Goal: Find specific page/section: Find specific page/section

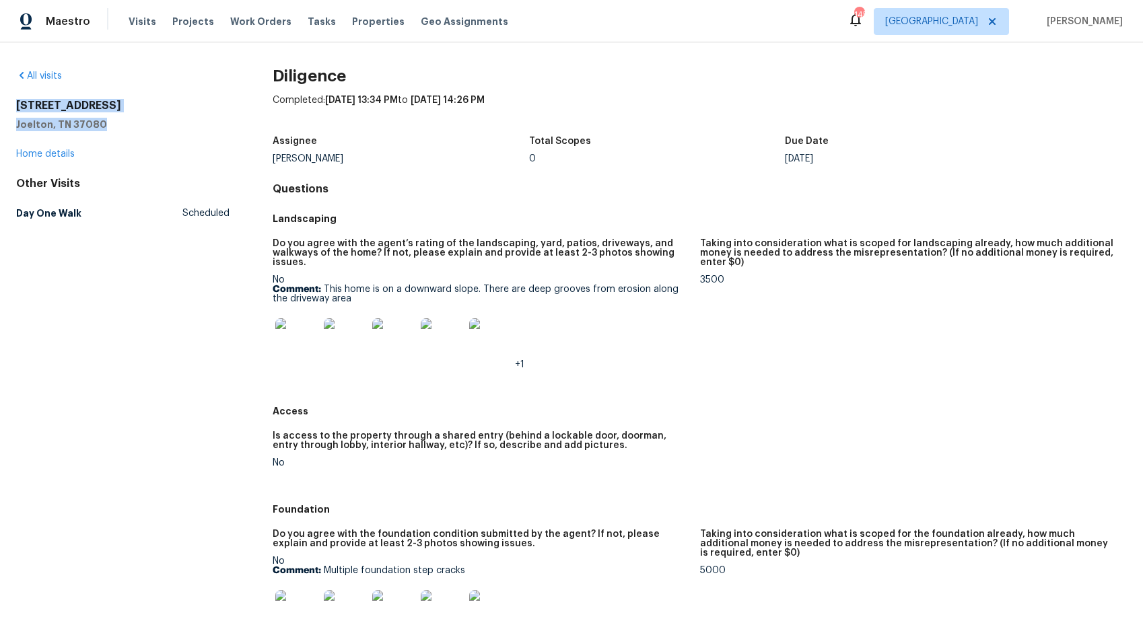
drag, startPoint x: 113, startPoint y: 124, endPoint x: 48, endPoint y: 108, distance: 66.6
click at [10, 105] on div "All visits [STREET_ADDRESS] Home details Other Visits Day One Walk Scheduled Di…" at bounding box center [571, 334] width 1143 height 585
copy div "[STREET_ADDRESS]"
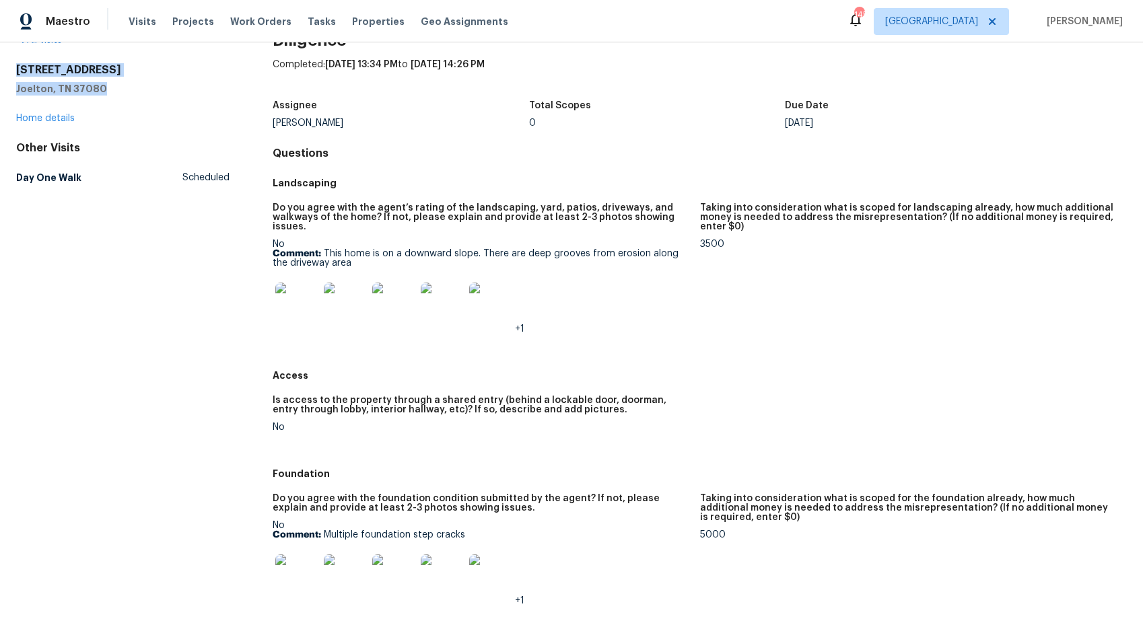
scroll to position [53, 0]
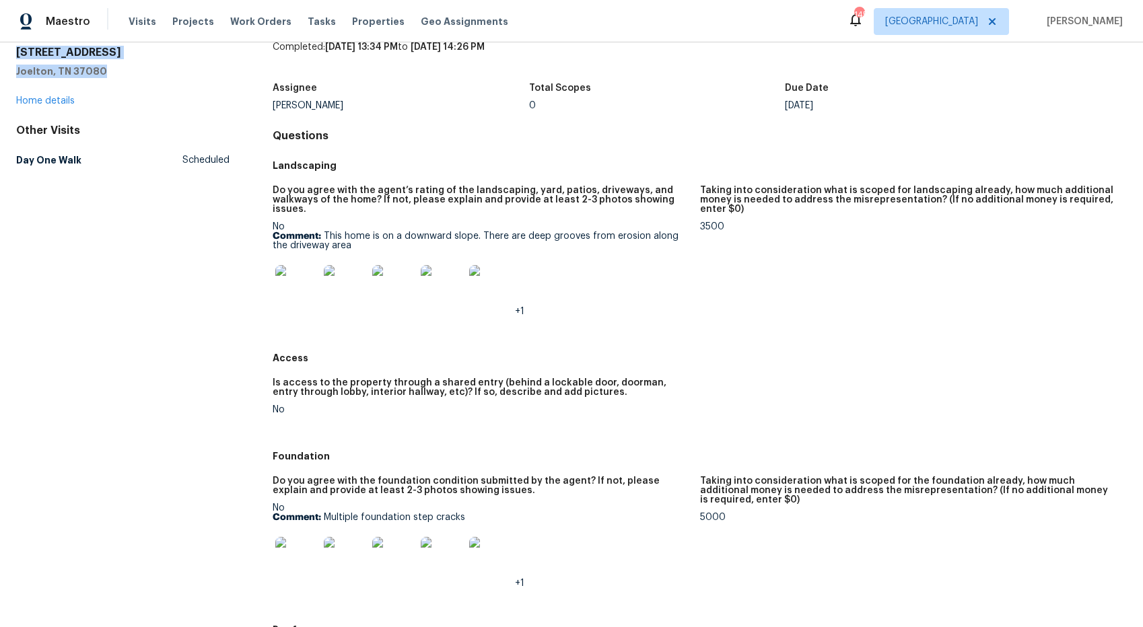
click at [301, 287] on img at bounding box center [296, 286] width 43 height 43
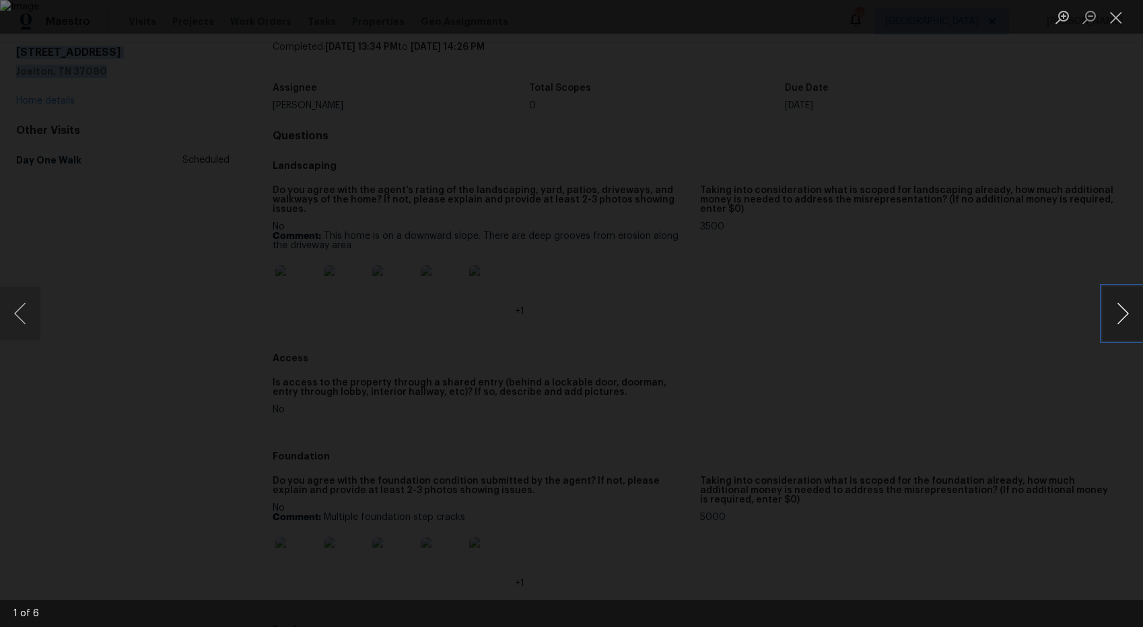
click at [1119, 316] on button "Next image" at bounding box center [1122, 314] width 40 height 54
click at [1118, 316] on button "Next image" at bounding box center [1122, 314] width 40 height 54
click at [1119, 317] on button "Next image" at bounding box center [1122, 314] width 40 height 54
click at [1120, 24] on button "Close lightbox" at bounding box center [1115, 17] width 27 height 24
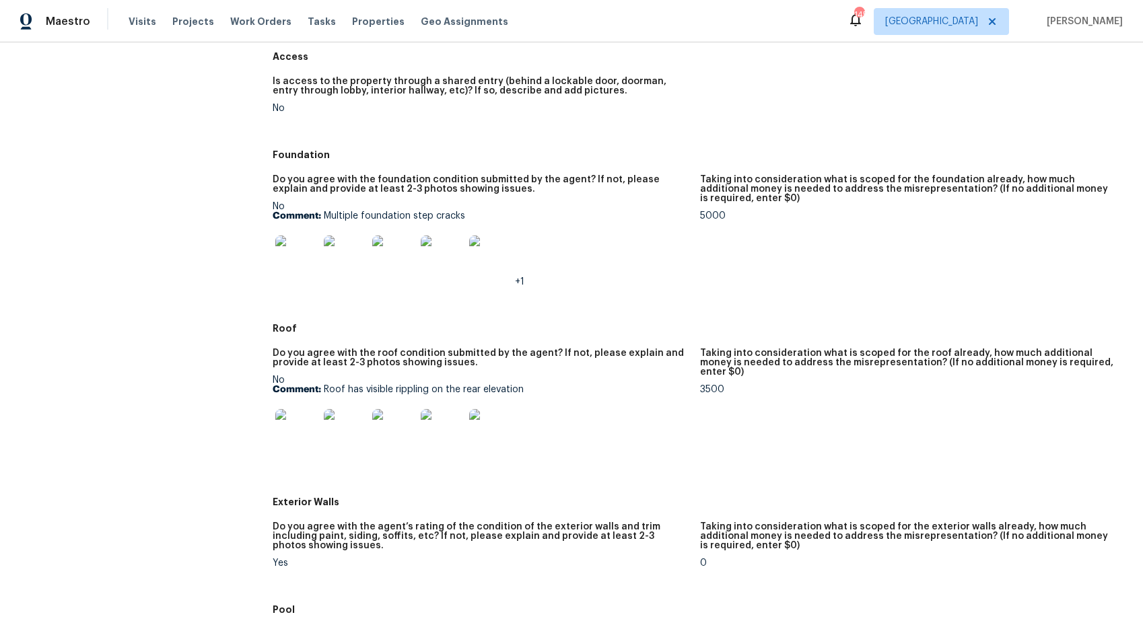
scroll to position [353, 0]
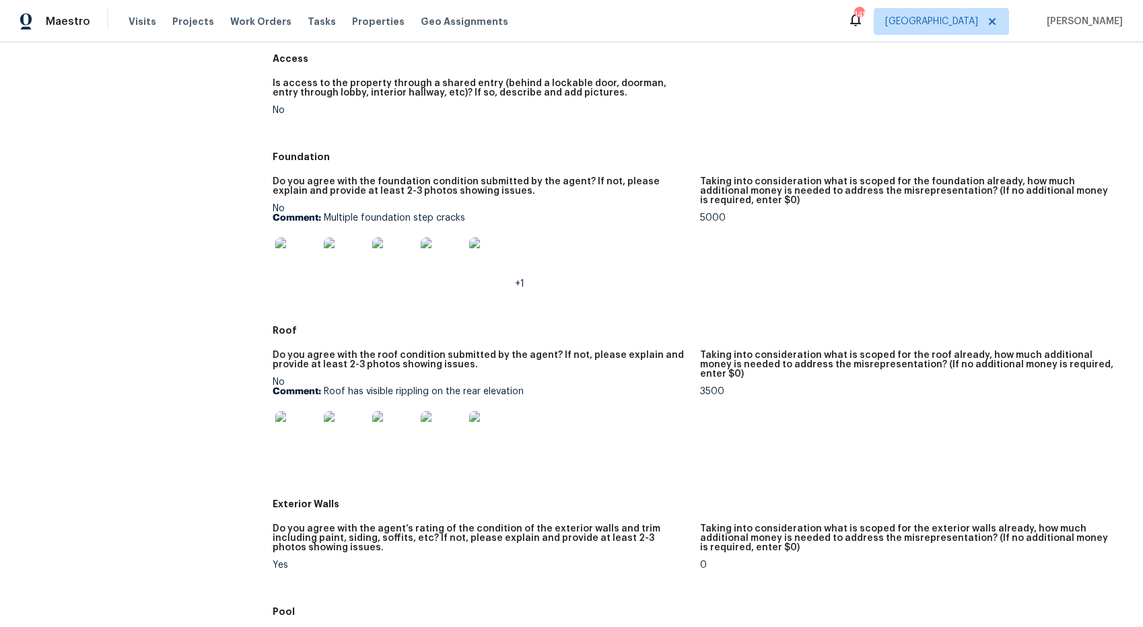
click at [293, 243] on img at bounding box center [296, 259] width 43 height 43
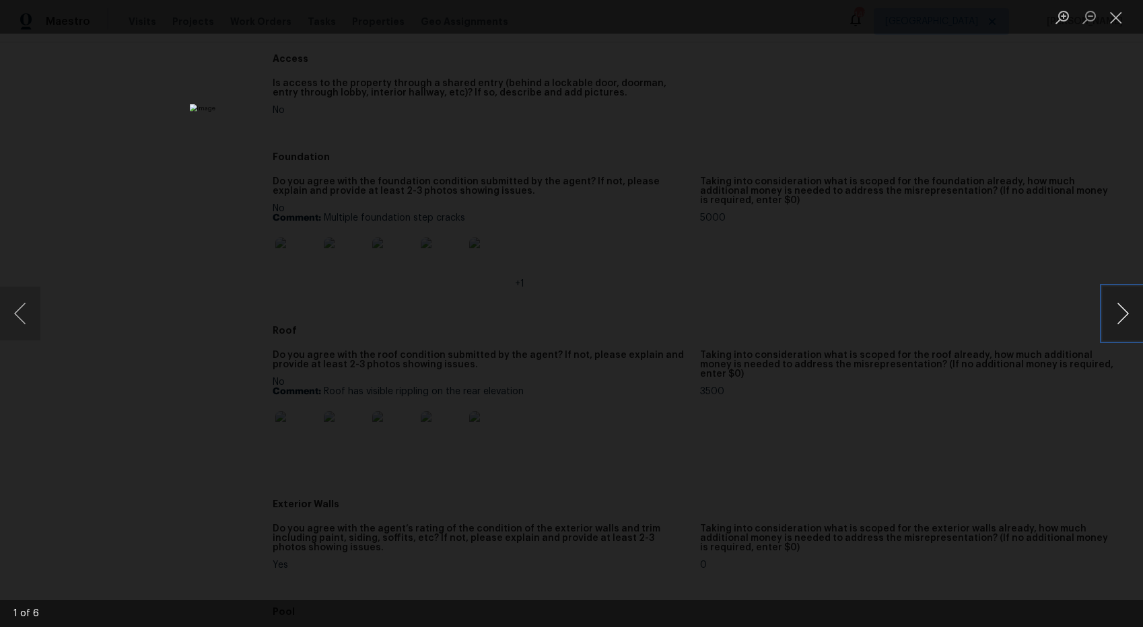
click at [1126, 315] on button "Next image" at bounding box center [1122, 314] width 40 height 54
drag, startPoint x: 1118, startPoint y: 16, endPoint x: 1071, endPoint y: 62, distance: 65.7
click at [1118, 16] on button "Close lightbox" at bounding box center [1115, 17] width 27 height 24
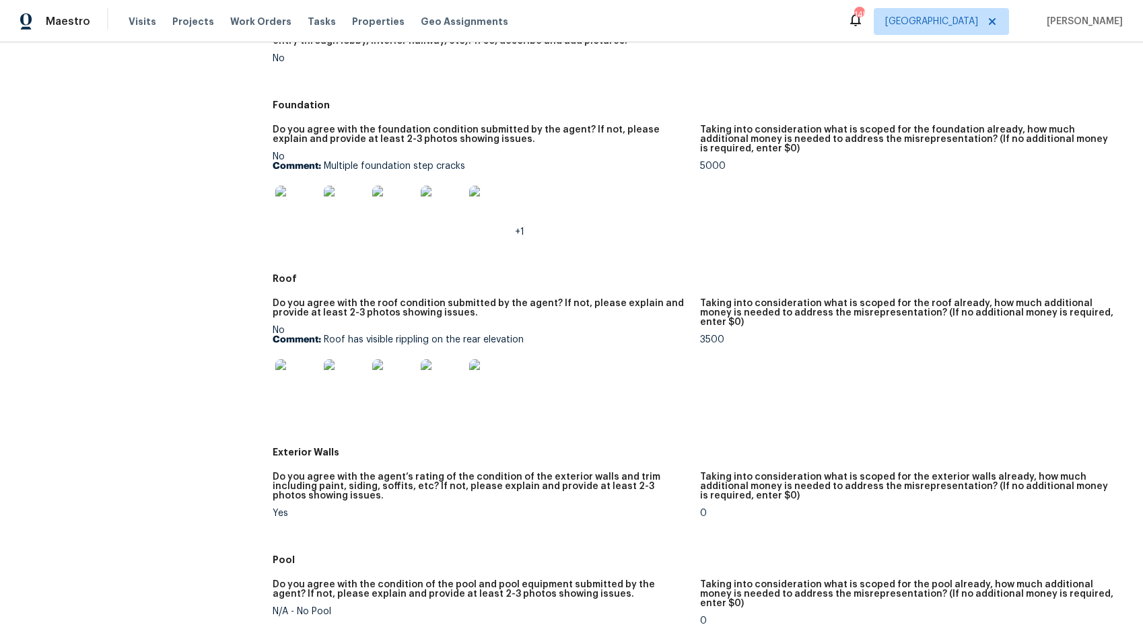
scroll to position [406, 0]
click at [301, 383] on img at bounding box center [296, 379] width 43 height 43
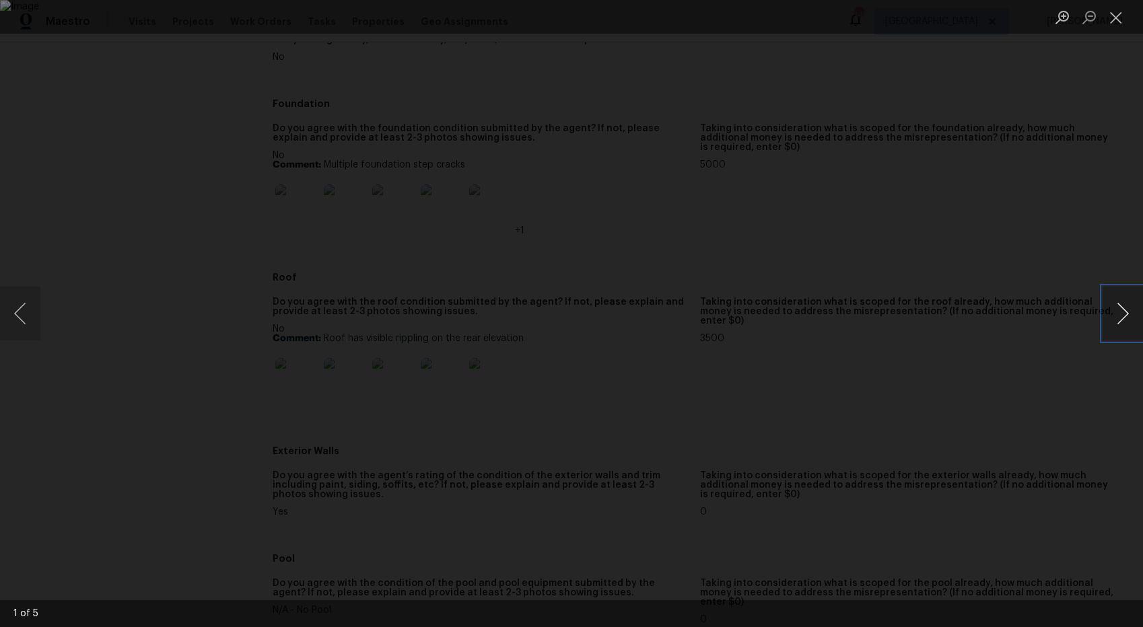
click at [1122, 315] on button "Next image" at bounding box center [1122, 314] width 40 height 54
click at [1112, 17] on button "Close lightbox" at bounding box center [1115, 17] width 27 height 24
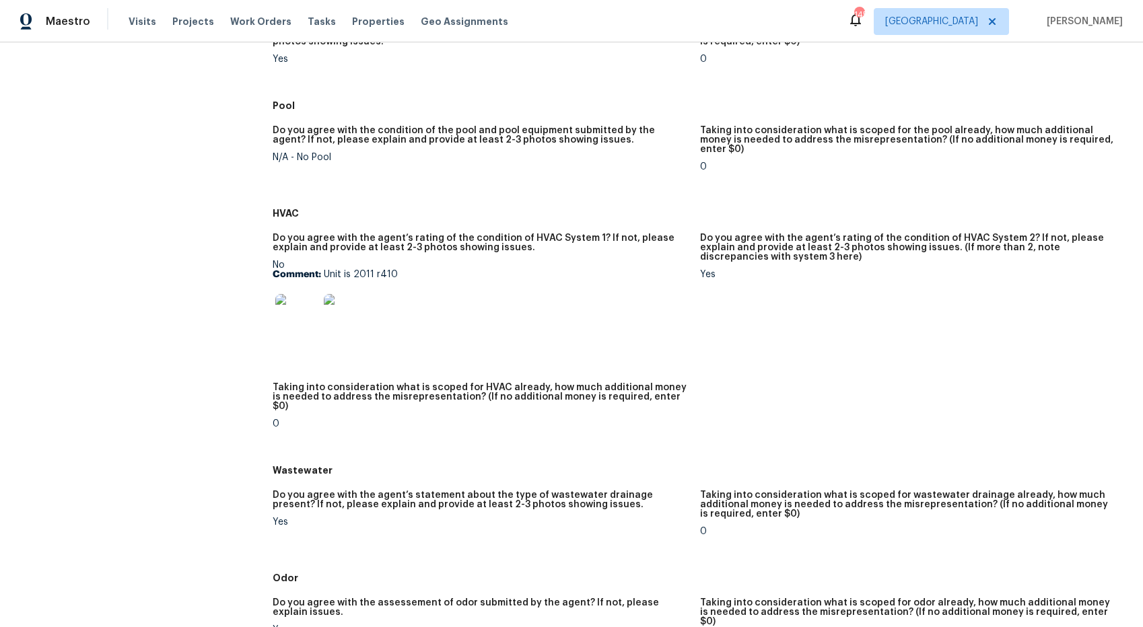
scroll to position [860, 0]
click at [297, 305] on img at bounding box center [296, 314] width 43 height 43
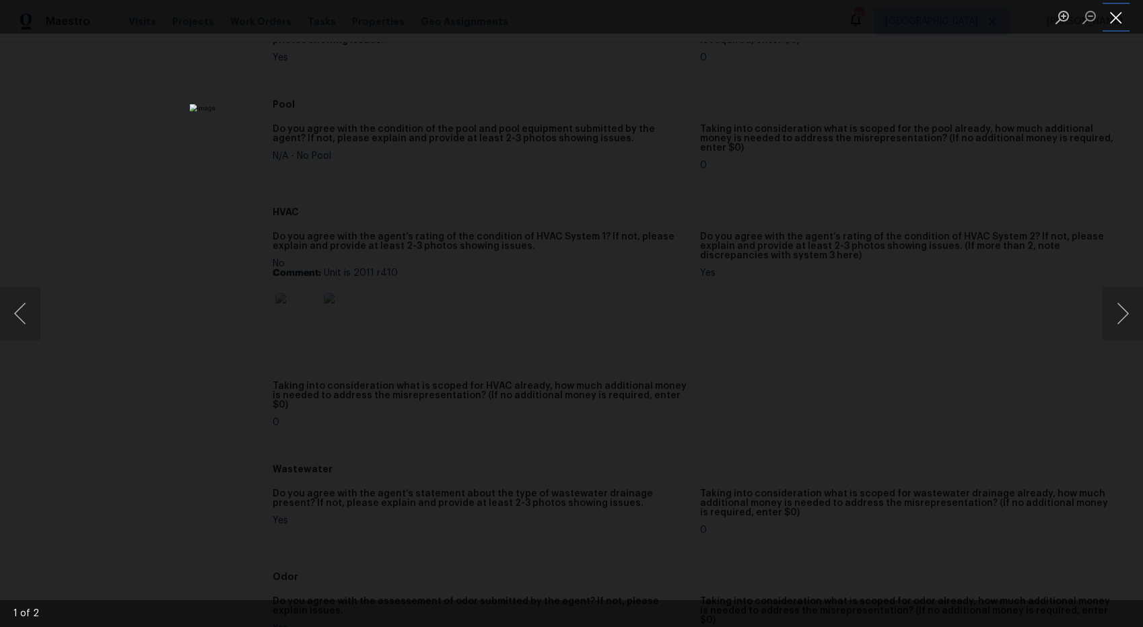
click at [1119, 20] on button "Close lightbox" at bounding box center [1115, 17] width 27 height 24
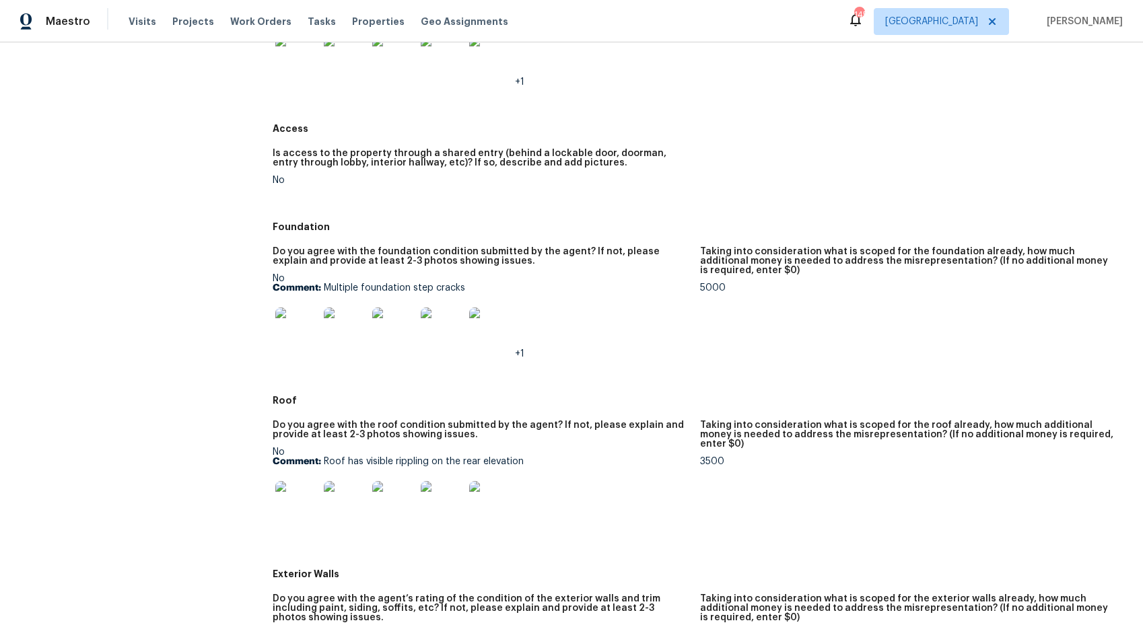
scroll to position [284, 0]
drag, startPoint x: 488, startPoint y: 272, endPoint x: 401, endPoint y: 281, distance: 87.2
click at [332, 276] on div "No Comment: Multiple foundation step cracks +1" at bounding box center [481, 315] width 416 height 85
click at [454, 282] on p "Comment: Multiple foundation step cracks" at bounding box center [481, 286] width 416 height 9
drag, startPoint x: 466, startPoint y: 277, endPoint x: 336, endPoint y: 277, distance: 129.9
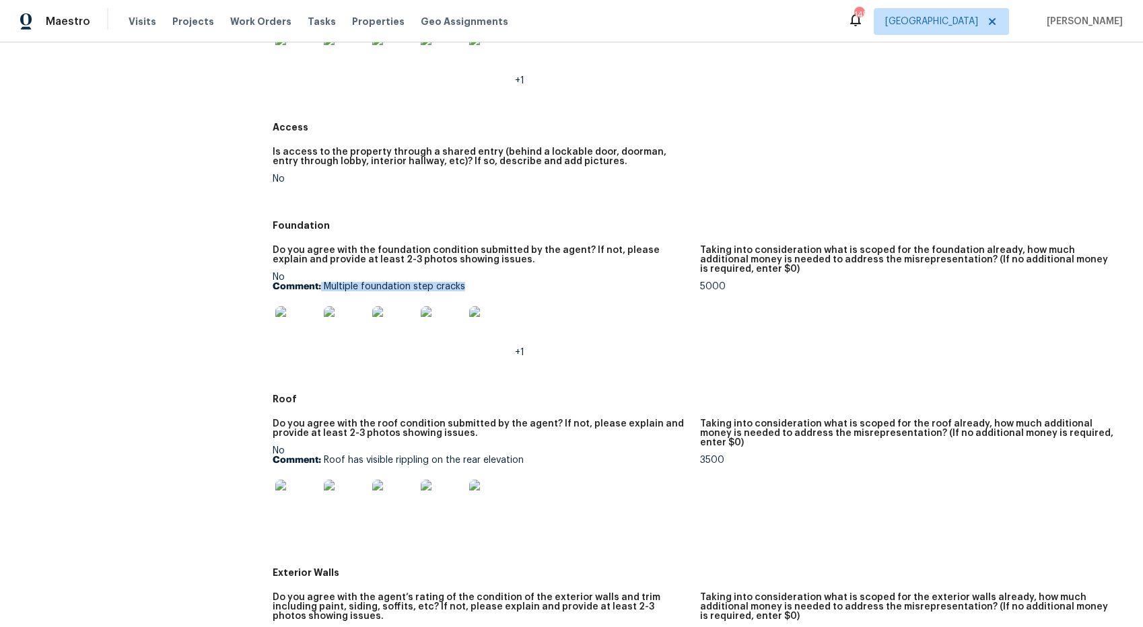
click at [324, 282] on p "Comment: Multiple foundation step cracks" at bounding box center [481, 286] width 416 height 9
copy p "Multiple foundation step cracks"
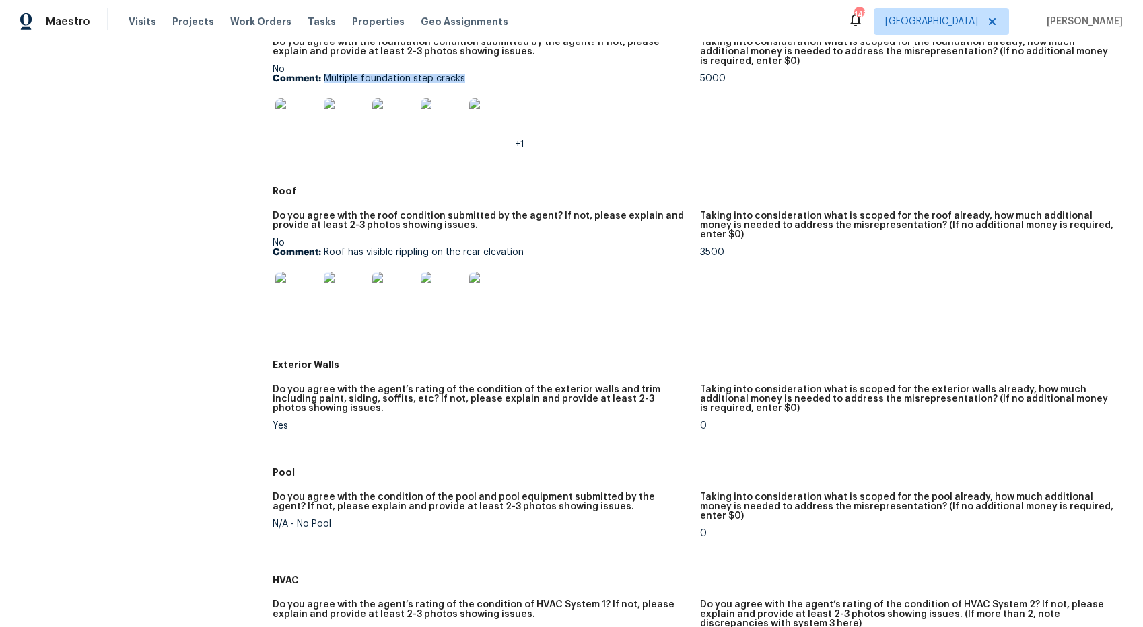
scroll to position [507, 0]
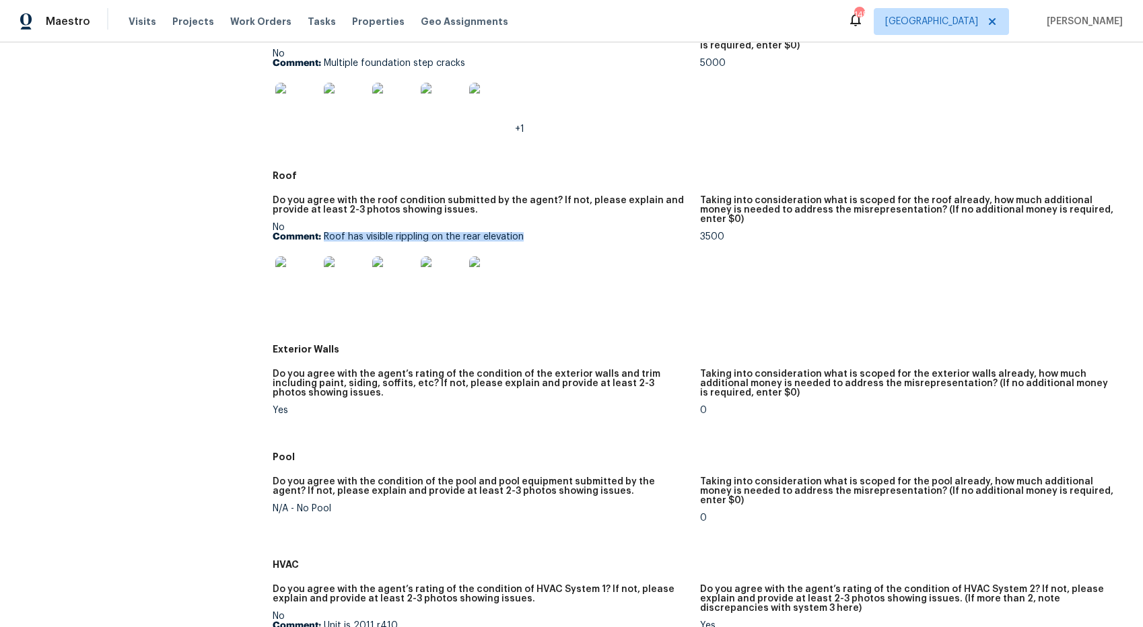
drag, startPoint x: 530, startPoint y: 226, endPoint x: 375, endPoint y: 231, distance: 155.5
click at [325, 232] on p "Comment: Roof has visible rippling on the rear elevation" at bounding box center [481, 236] width 416 height 9
copy p "Roof has visible rippling on the rear elevation"
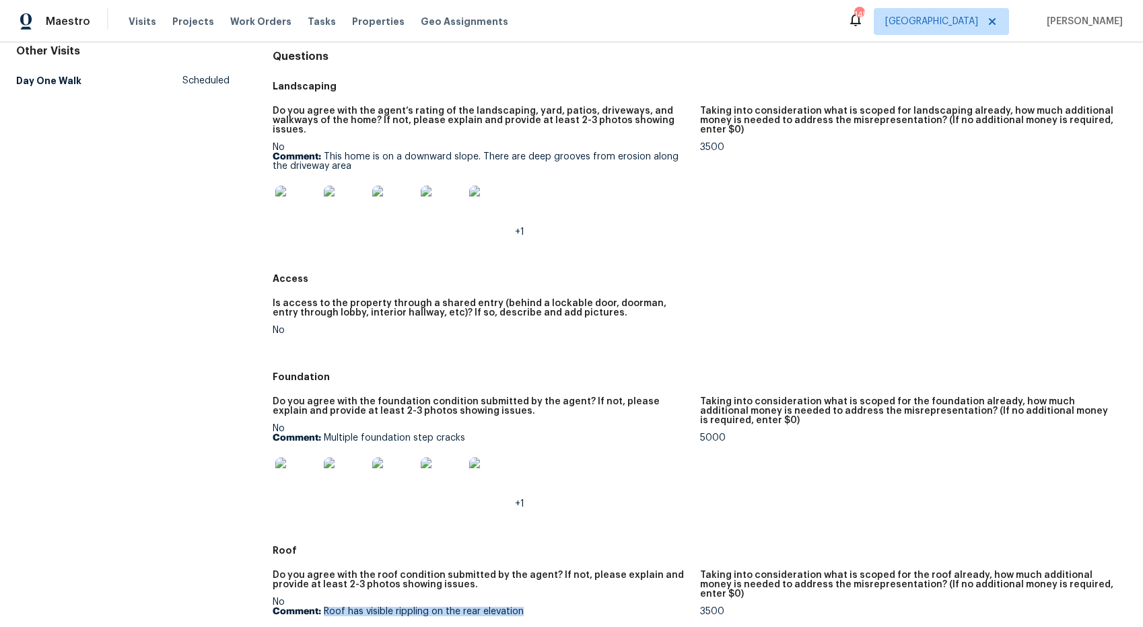
scroll to position [129, 0]
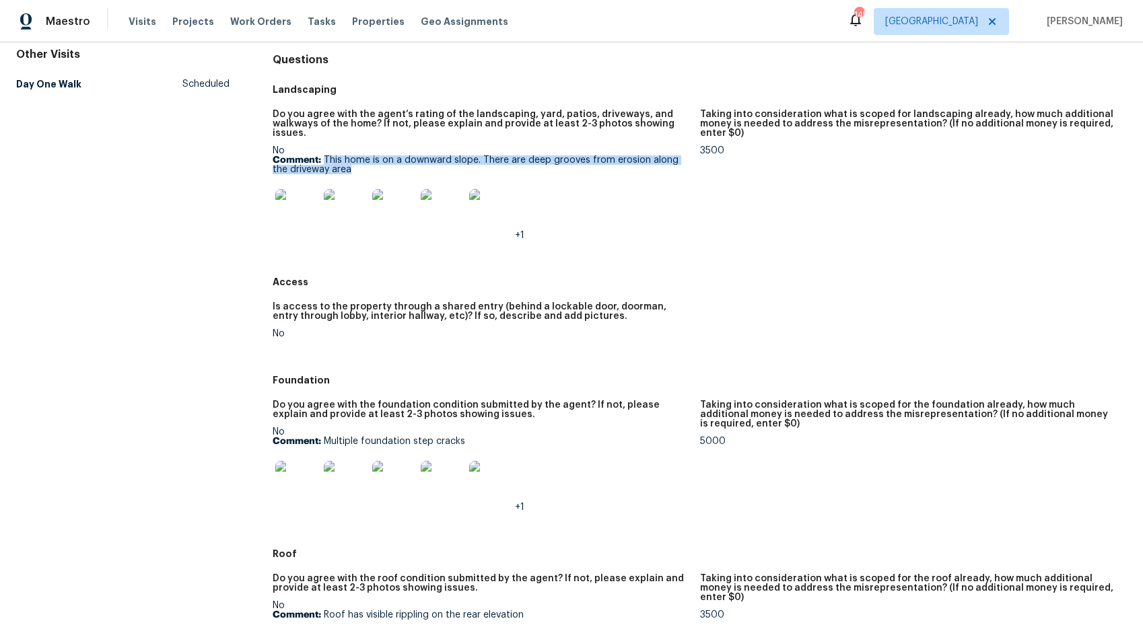
drag, startPoint x: 323, startPoint y: 147, endPoint x: 593, endPoint y: 154, distance: 269.9
click at [596, 162] on p "Comment: This home is on a downward slope. There are deep grooves from erosion …" at bounding box center [481, 164] width 416 height 19
copy p "This home is on a downward slope. There are deep grooves from erosion along the…"
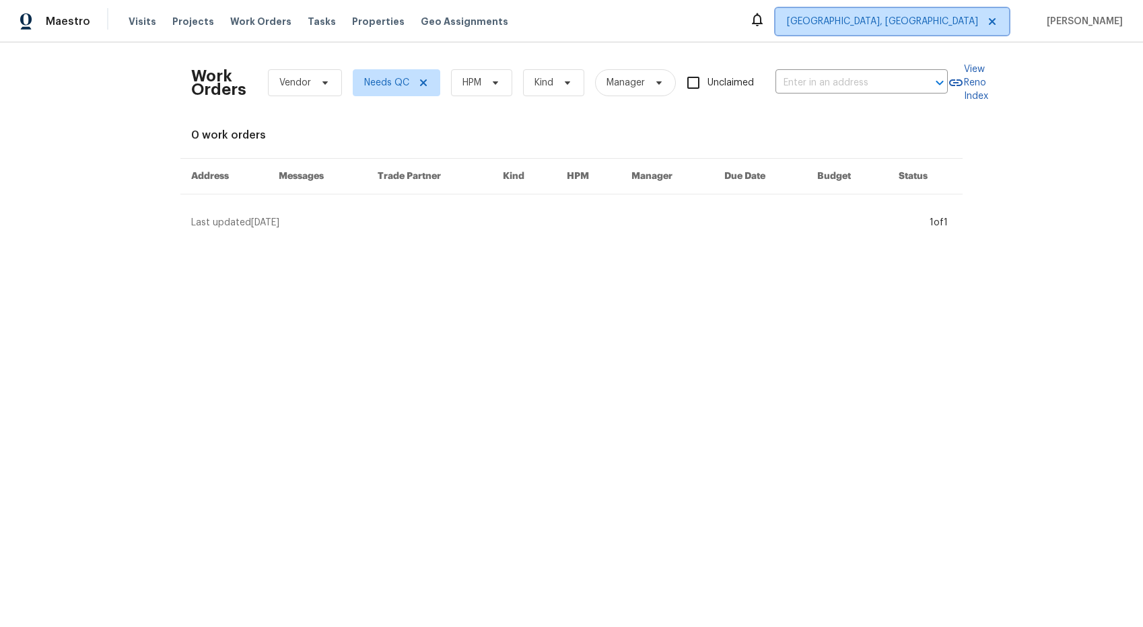
click at [954, 15] on span "Albuquerque, NM" at bounding box center [882, 21] width 191 height 13
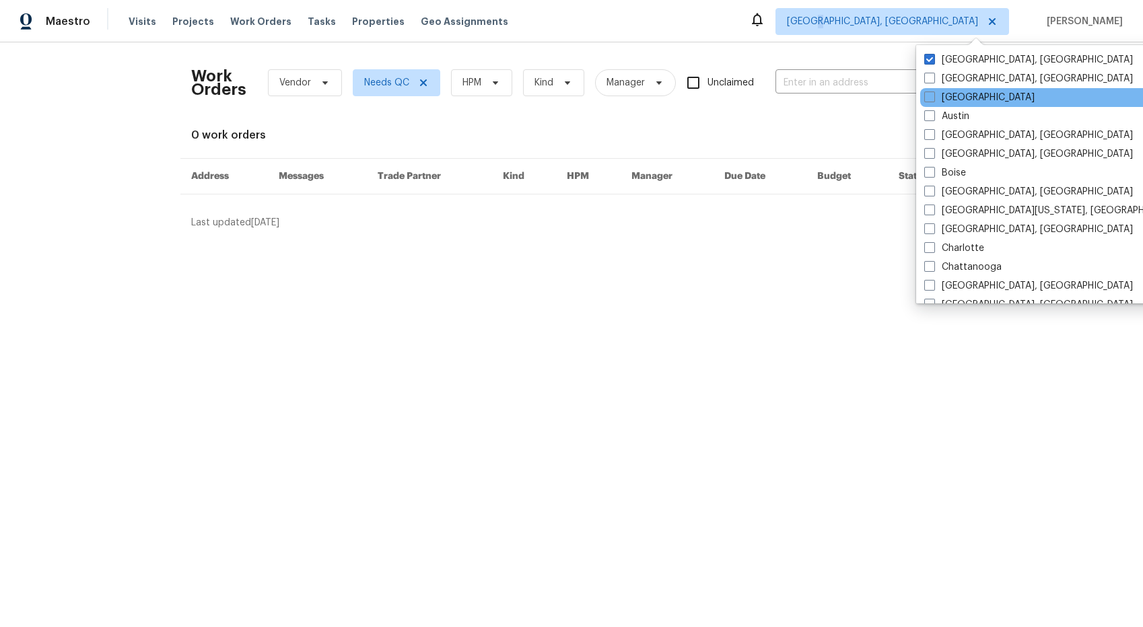
drag, startPoint x: 929, startPoint y: 98, endPoint x: 930, endPoint y: 89, distance: 8.1
click at [930, 97] on span at bounding box center [929, 97] width 11 height 11
click at [930, 97] on input "[GEOGRAPHIC_DATA]" at bounding box center [928, 95] width 9 height 9
checkbox input "true"
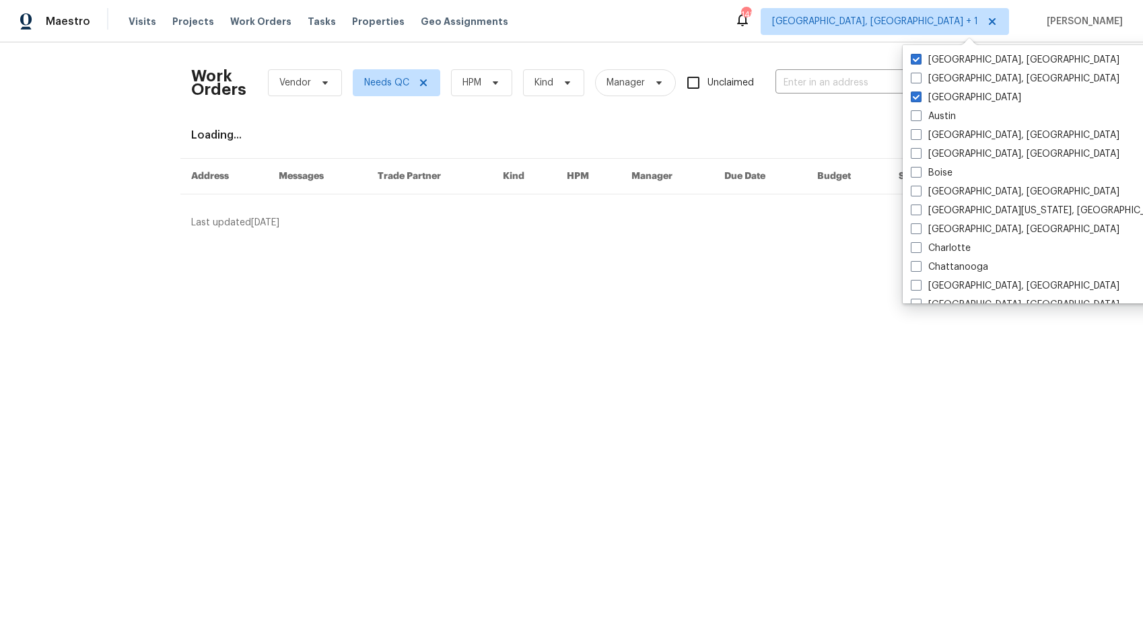
click at [917, 61] on span at bounding box center [915, 59] width 11 height 11
click at [917, 61] on input "Albuquerque, NM" at bounding box center [914, 57] width 9 height 9
checkbox input "false"
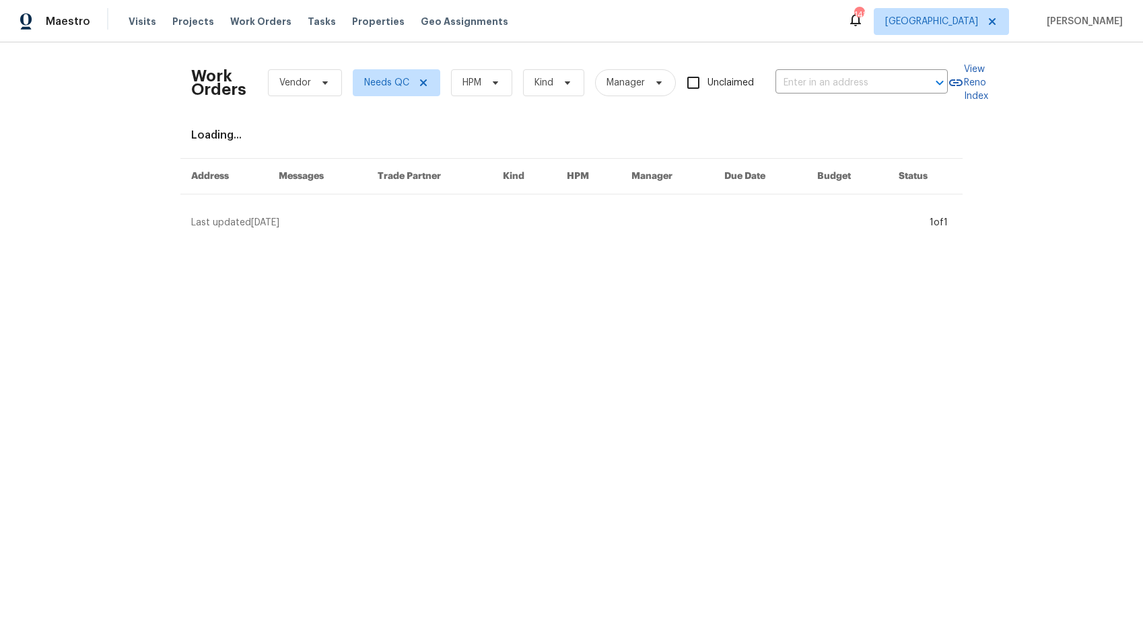
click at [807, 28] on div "Maestro Visits Projects Work Orders Tasks Properties Geo Assignments 148 Atlant…" at bounding box center [571, 21] width 1143 height 42
click at [366, 24] on span "Properties" at bounding box center [378, 21] width 52 height 13
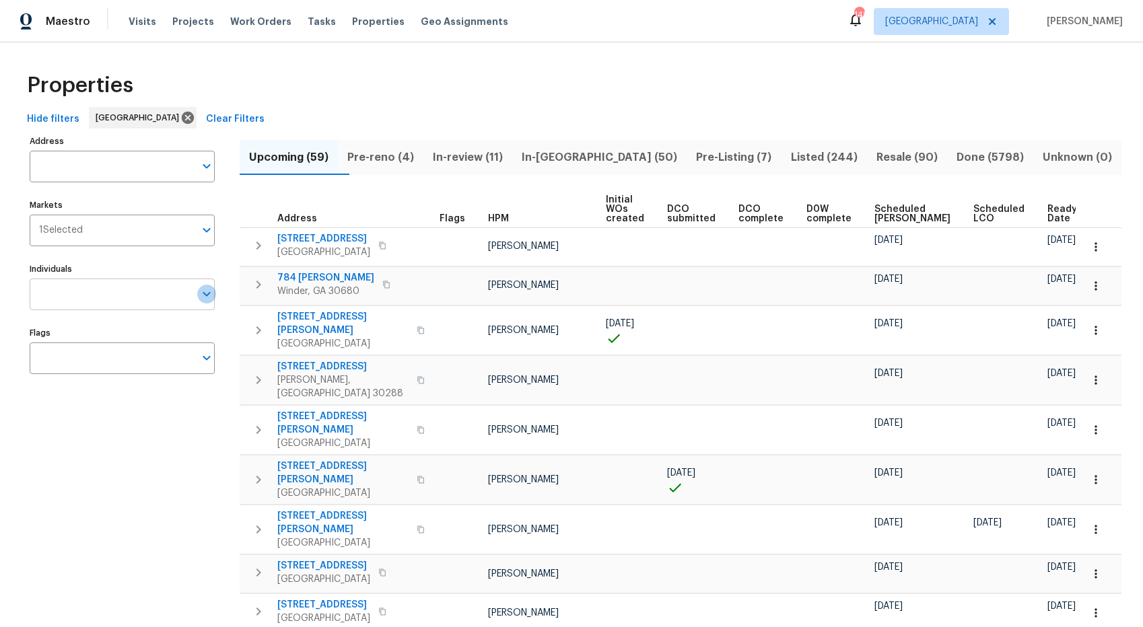
click at [205, 299] on icon "Open" at bounding box center [207, 294] width 16 height 16
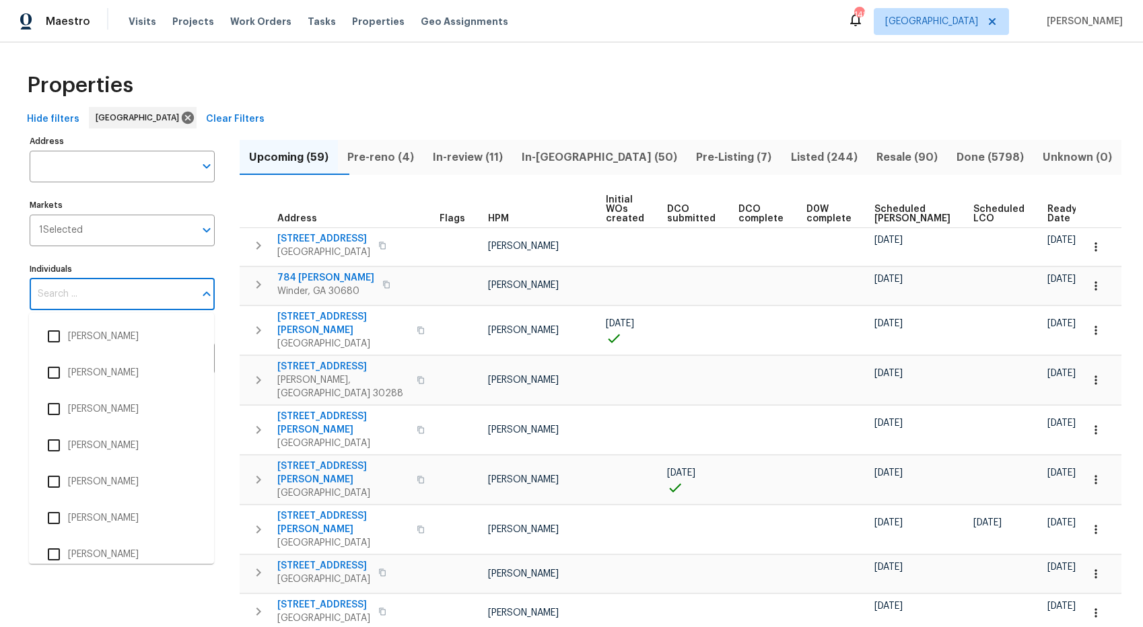
click at [153, 294] on input "Individuals" at bounding box center [112, 295] width 165 height 32
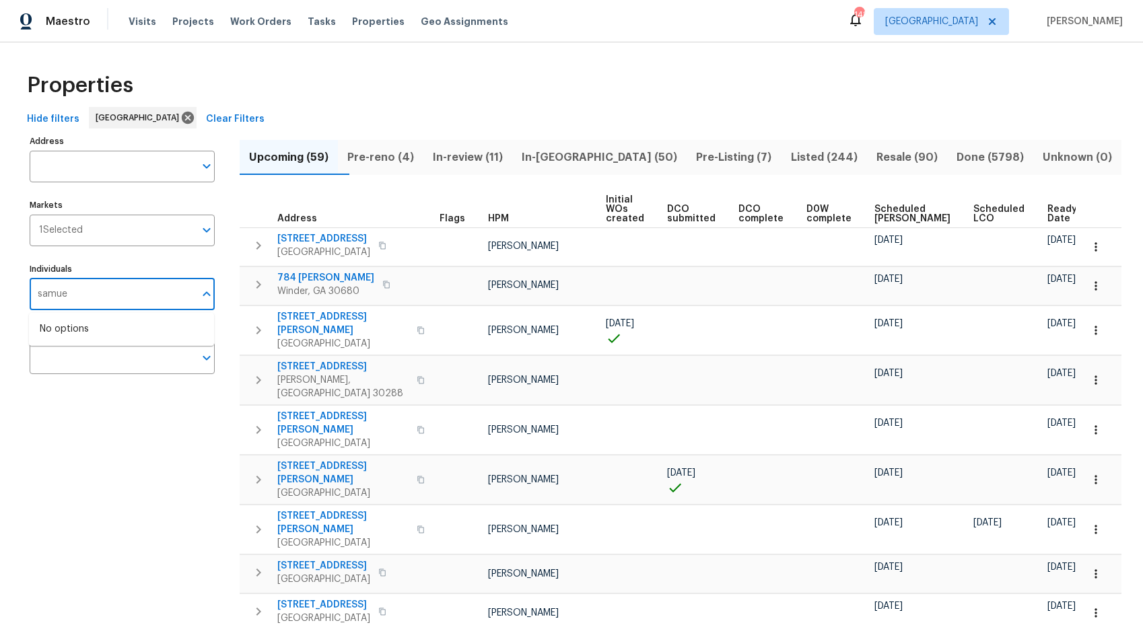
type input "samuel"
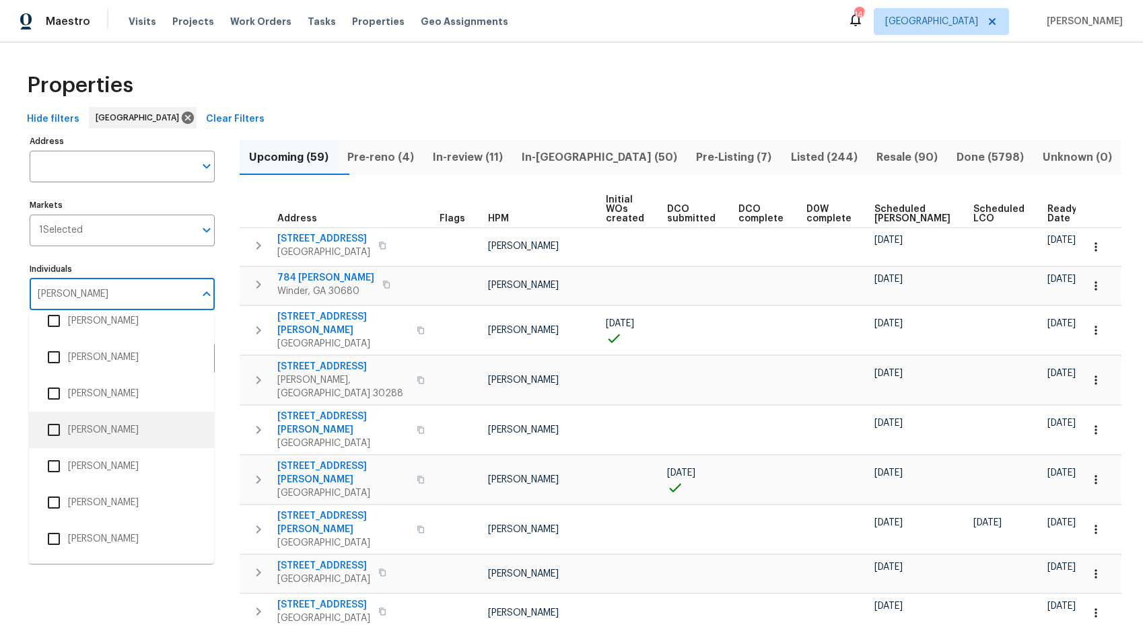
scroll to position [159, 0]
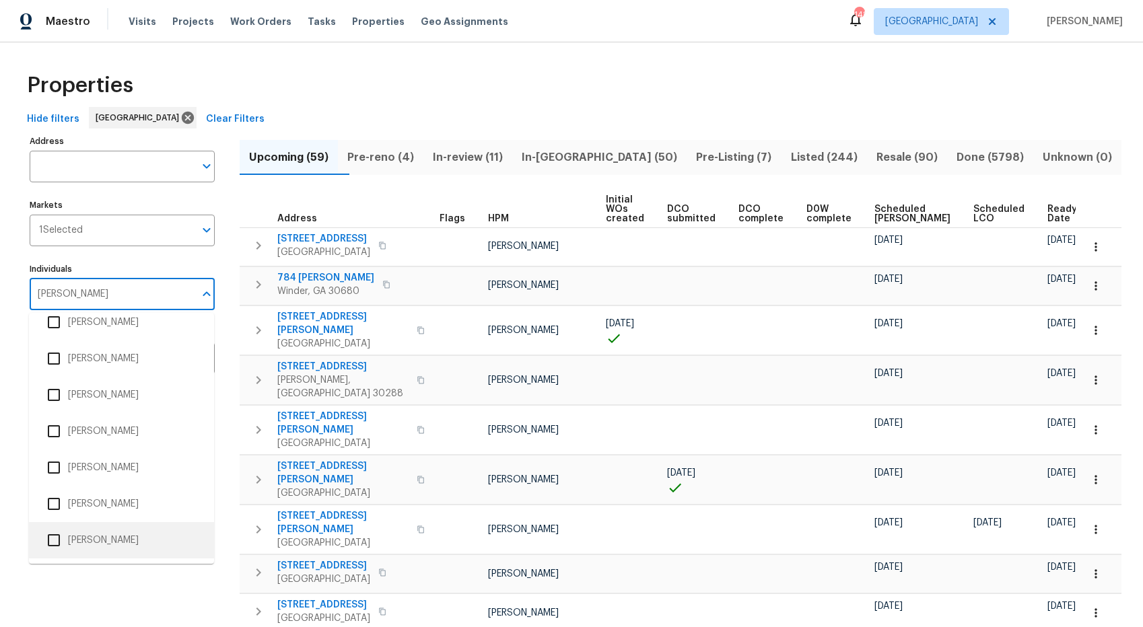
click at [112, 541] on li "Samuel Vetrik" at bounding box center [122, 540] width 164 height 28
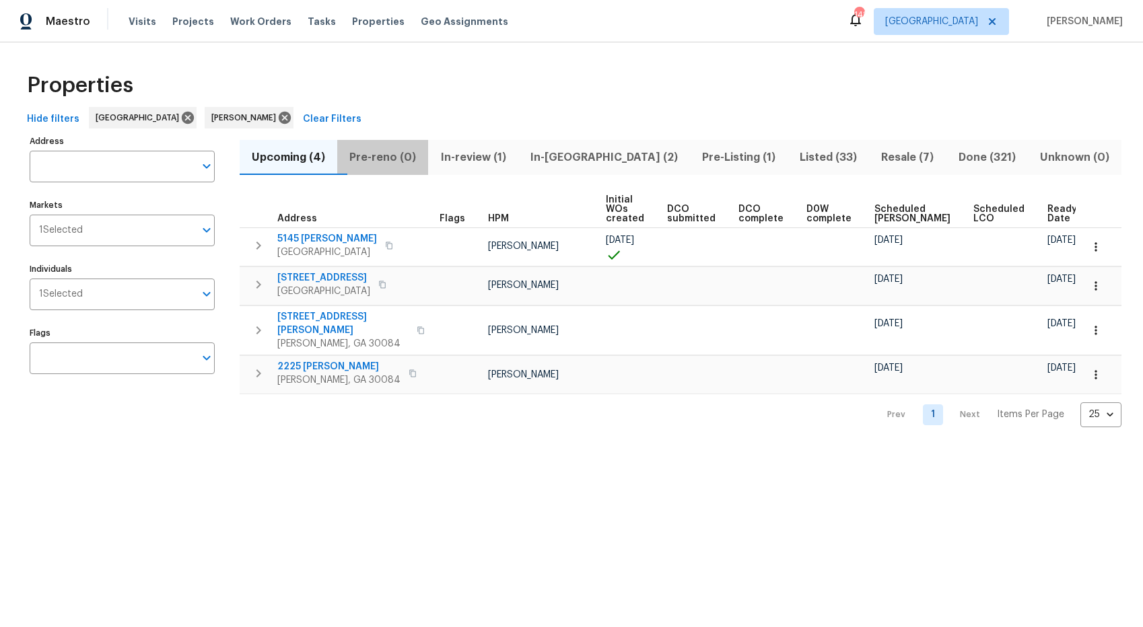
click at [404, 154] on span "Pre-reno (0)" at bounding box center [382, 157] width 75 height 19
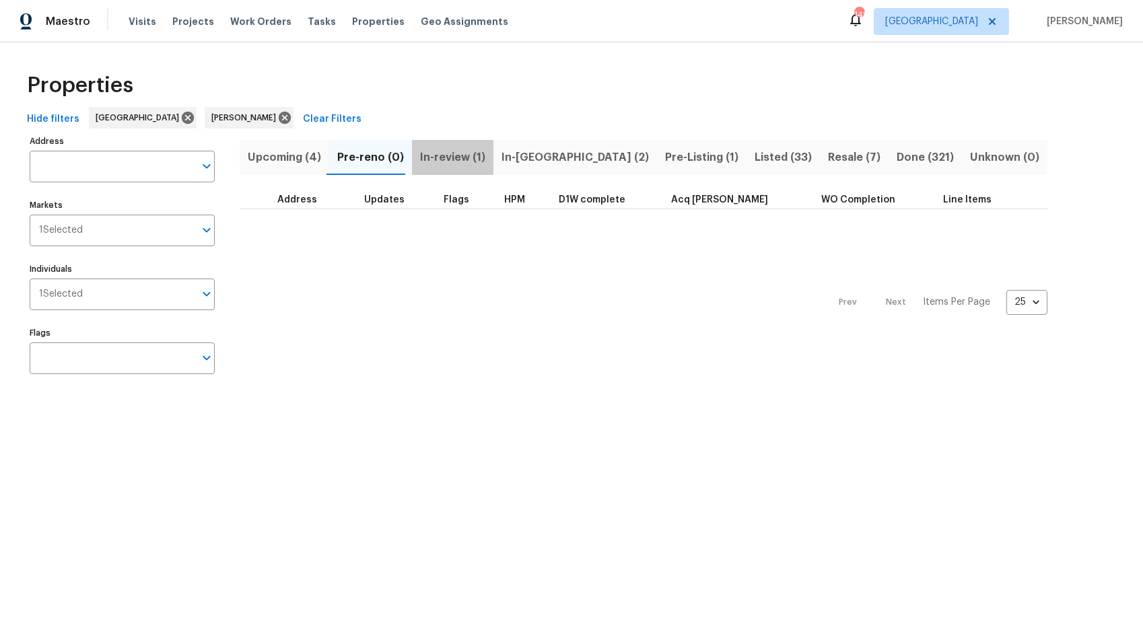
click at [457, 159] on span "In-review (1)" at bounding box center [452, 157] width 65 height 19
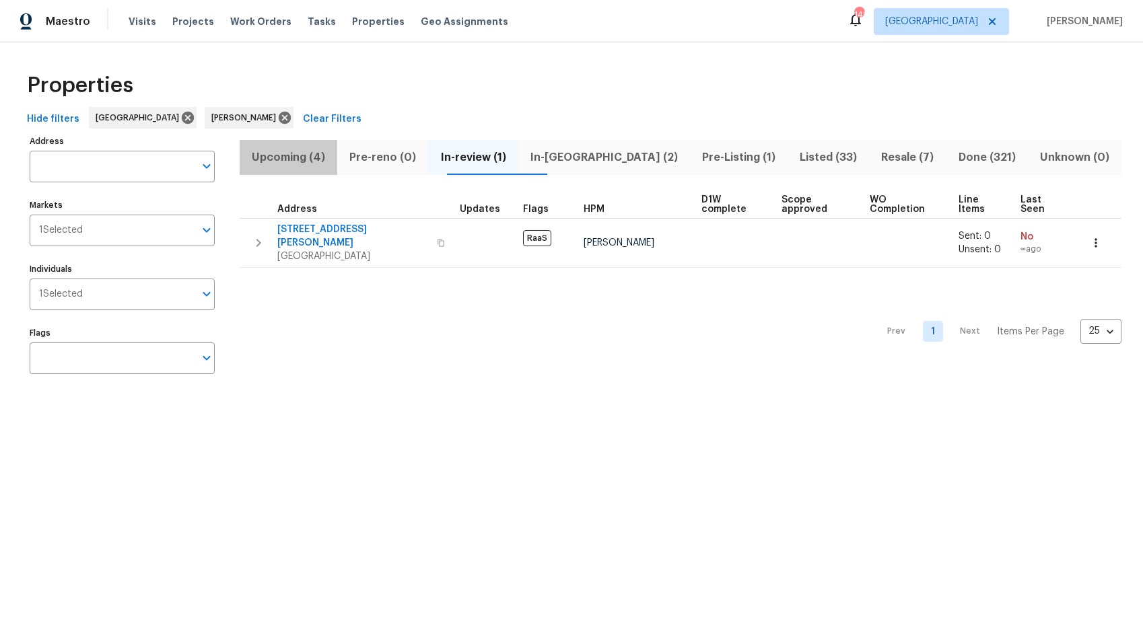
drag, startPoint x: 287, startPoint y: 156, endPoint x: 288, endPoint y: 165, distance: 8.9
click at [287, 156] on span "Upcoming (4)" at bounding box center [288, 157] width 81 height 19
